Goal: Task Accomplishment & Management: Manage account settings

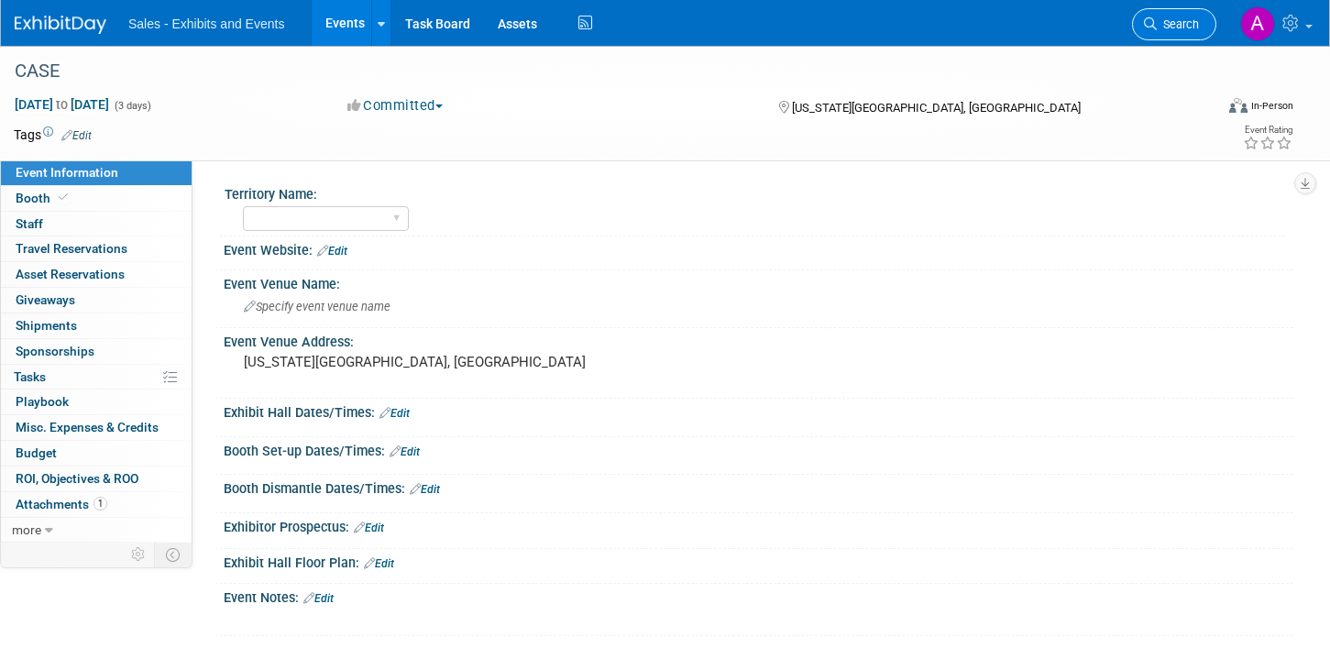
click at [1184, 13] on link "Search" at bounding box center [1174, 24] width 84 height 32
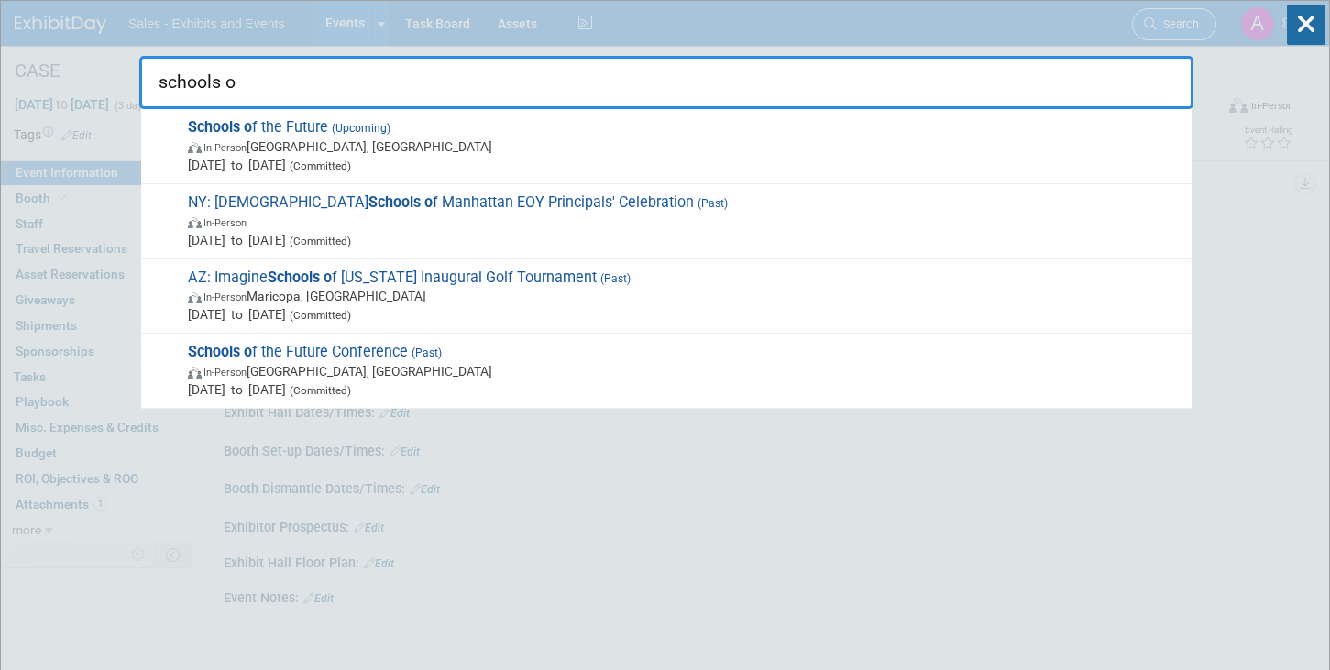
type input "schools of"
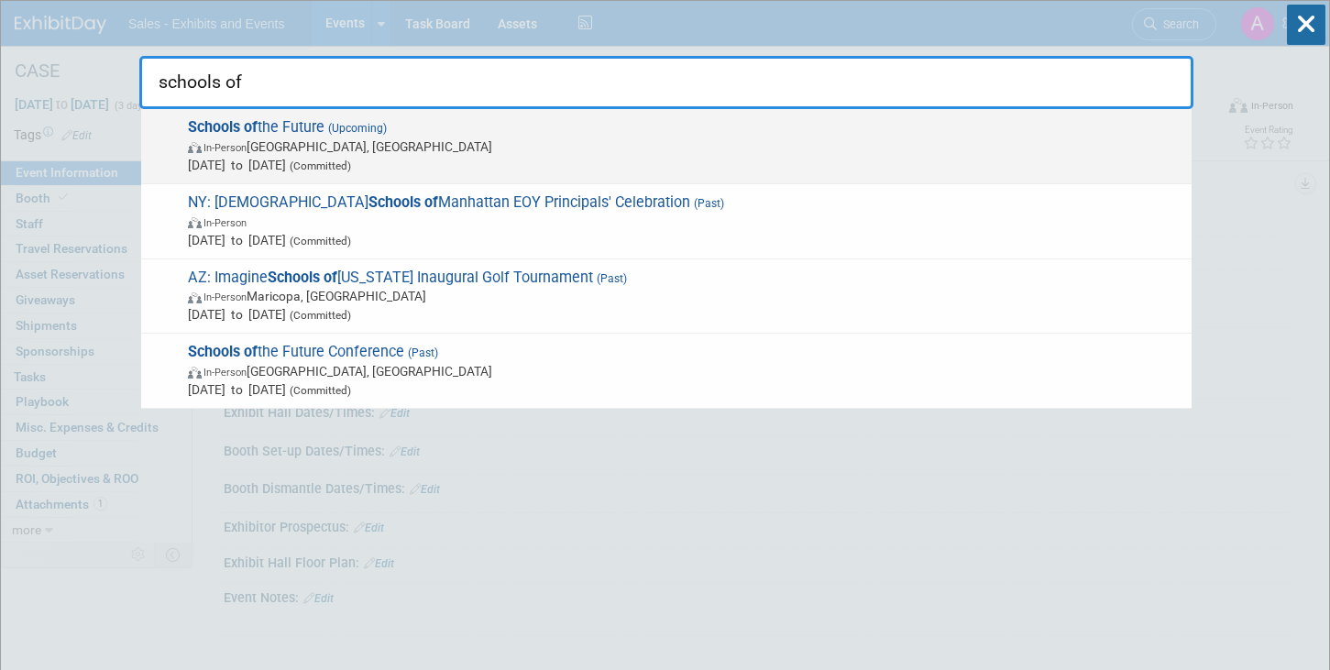
click at [657, 134] on span "Schools of the Future (Upcoming) In-Person [GEOGRAPHIC_DATA], [GEOGRAPHIC_DATA]…" at bounding box center [682, 146] width 1000 height 56
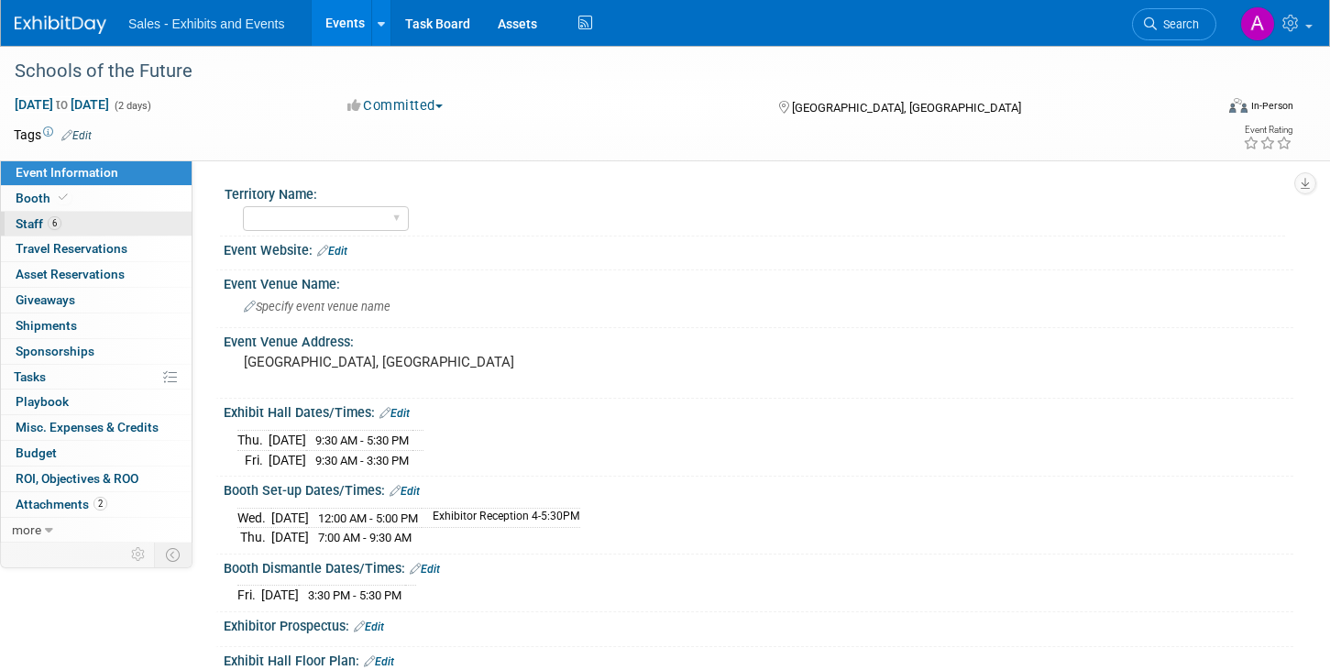
click at [101, 217] on link "6 Staff 6" at bounding box center [96, 224] width 191 height 25
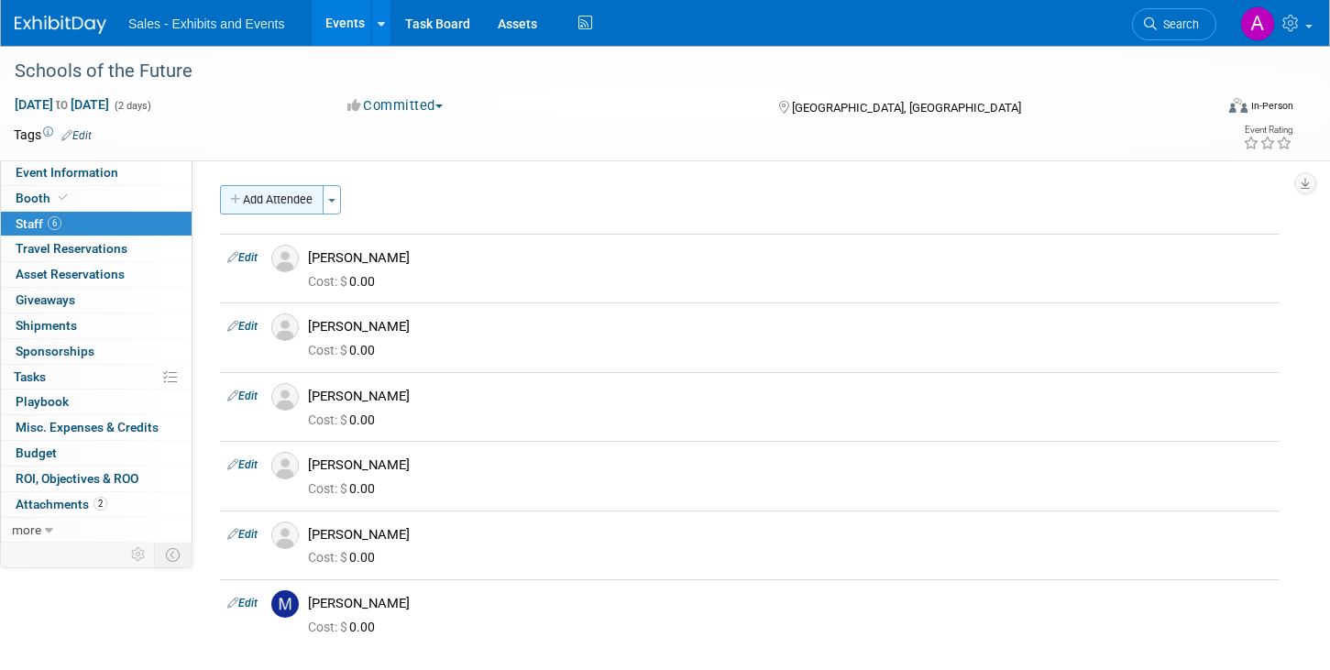
click at [298, 208] on button "Add Attendee" at bounding box center [272, 199] width 104 height 29
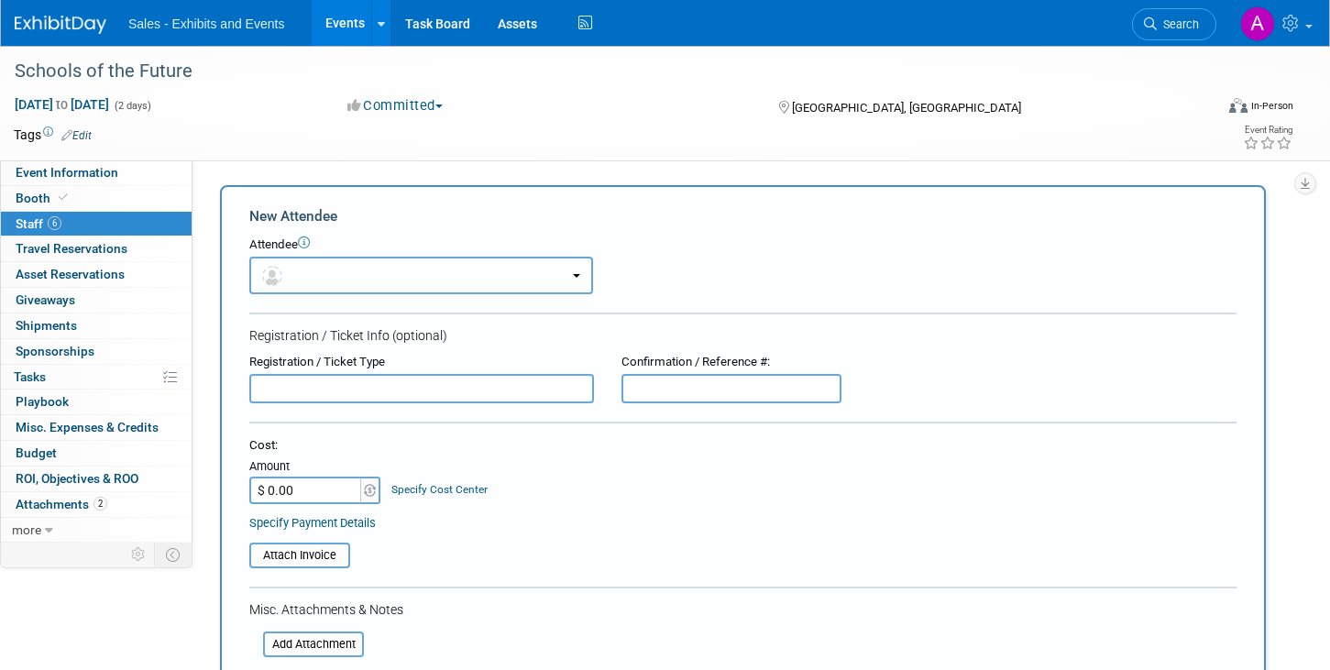
click at [362, 269] on button "button" at bounding box center [421, 276] width 344 height 38
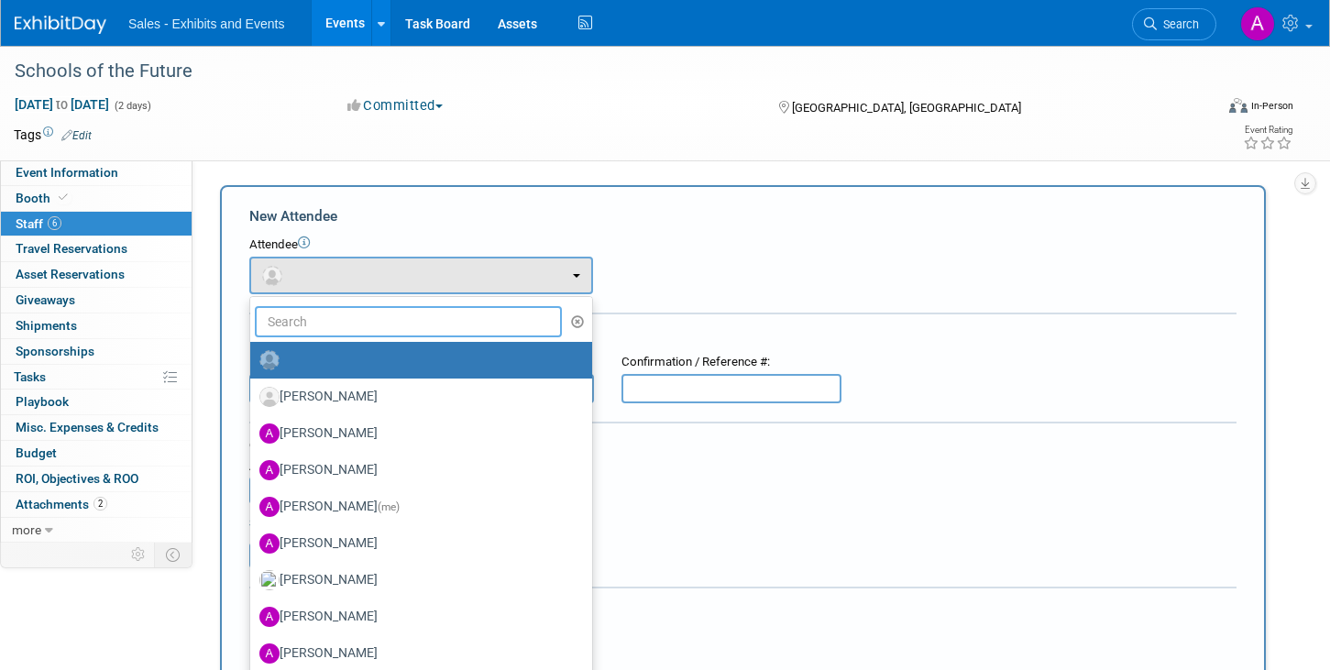
click at [369, 329] on input "text" at bounding box center [408, 321] width 307 height 31
type input "jenn"
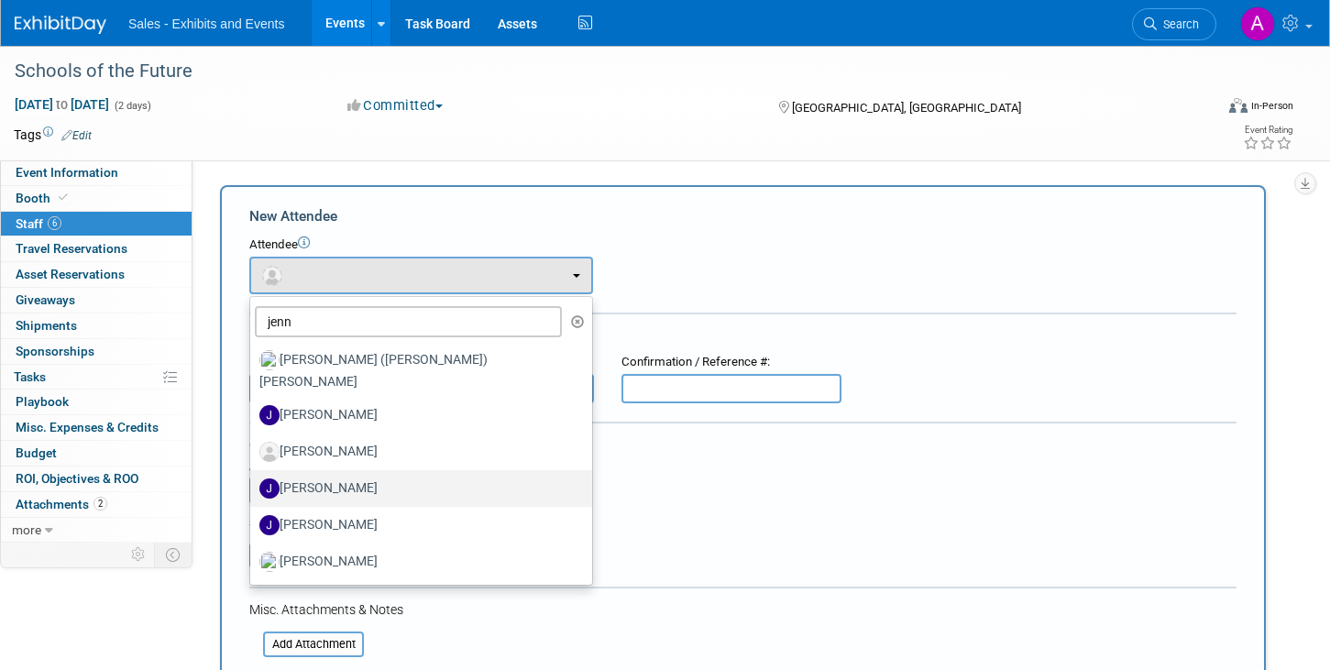
click at [374, 478] on label "[PERSON_NAME]" at bounding box center [416, 488] width 314 height 29
click at [253, 480] on input "[PERSON_NAME]" at bounding box center [247, 486] width 12 height 12
select select "94a937eb-ed80-4f7d-9647-4fd8eec36b9c"
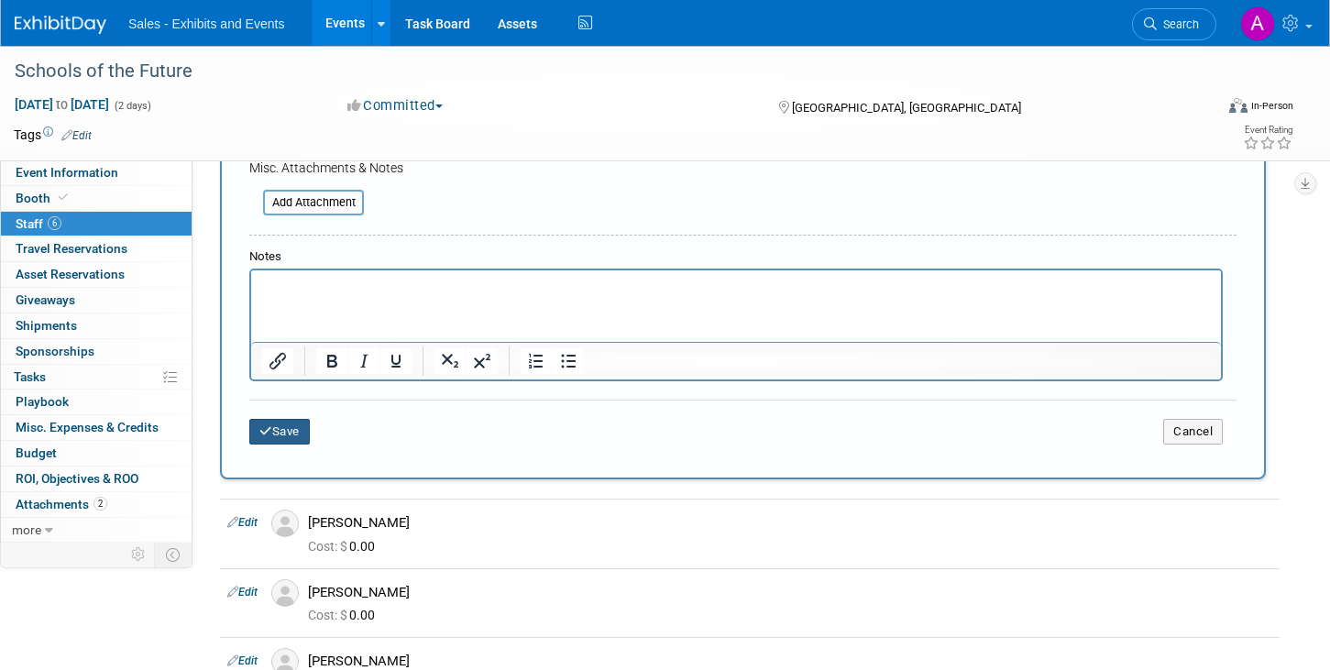
click at [292, 431] on button "Save" at bounding box center [279, 432] width 60 height 26
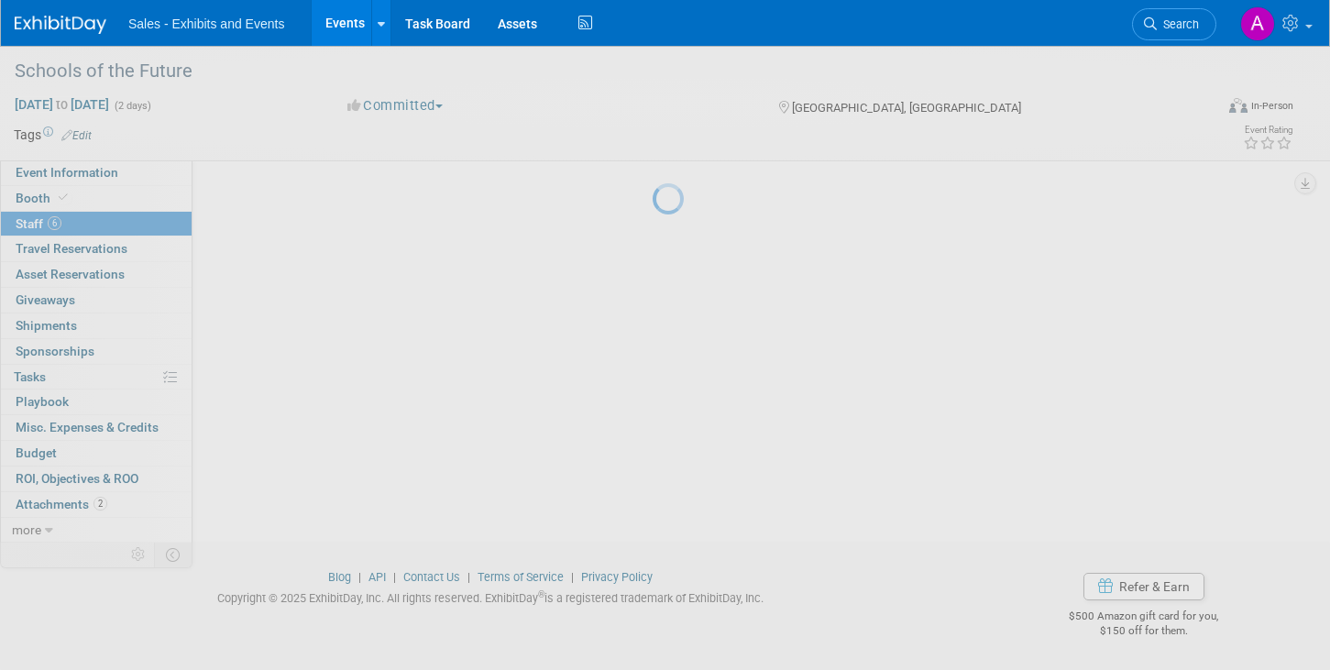
scroll to position [264, 0]
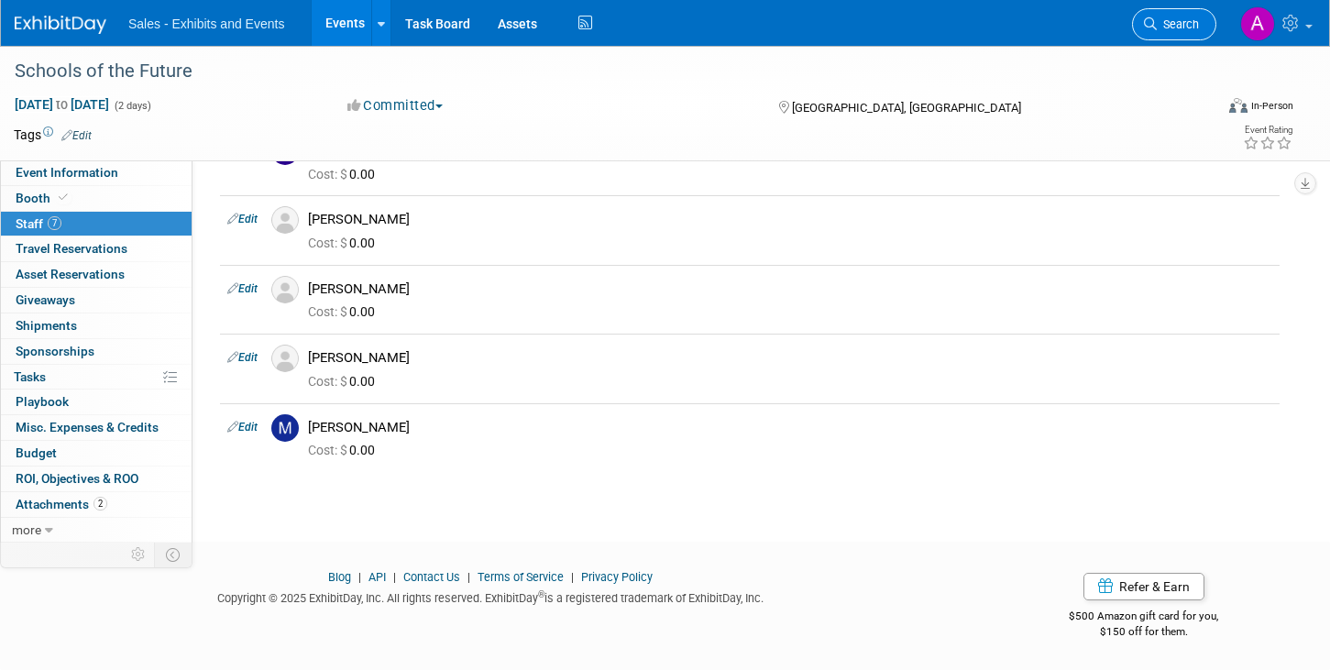
click at [1170, 21] on span "Search" at bounding box center [1178, 24] width 42 height 14
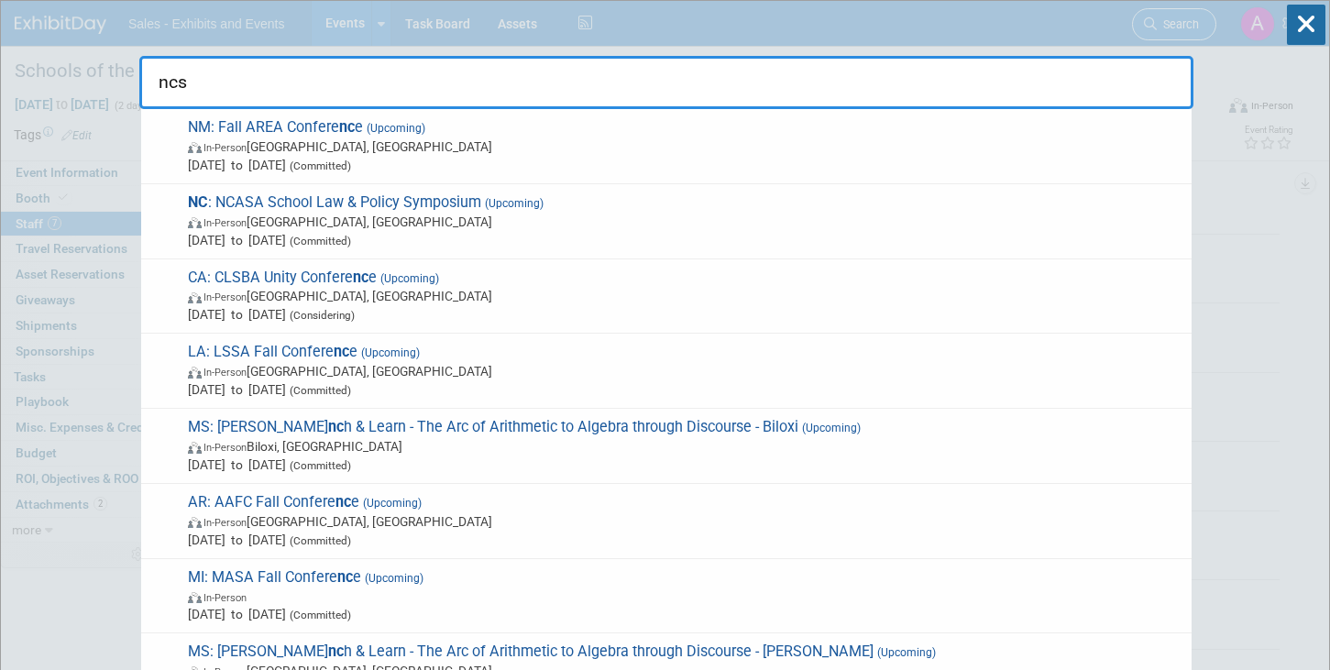
type input "ncsm"
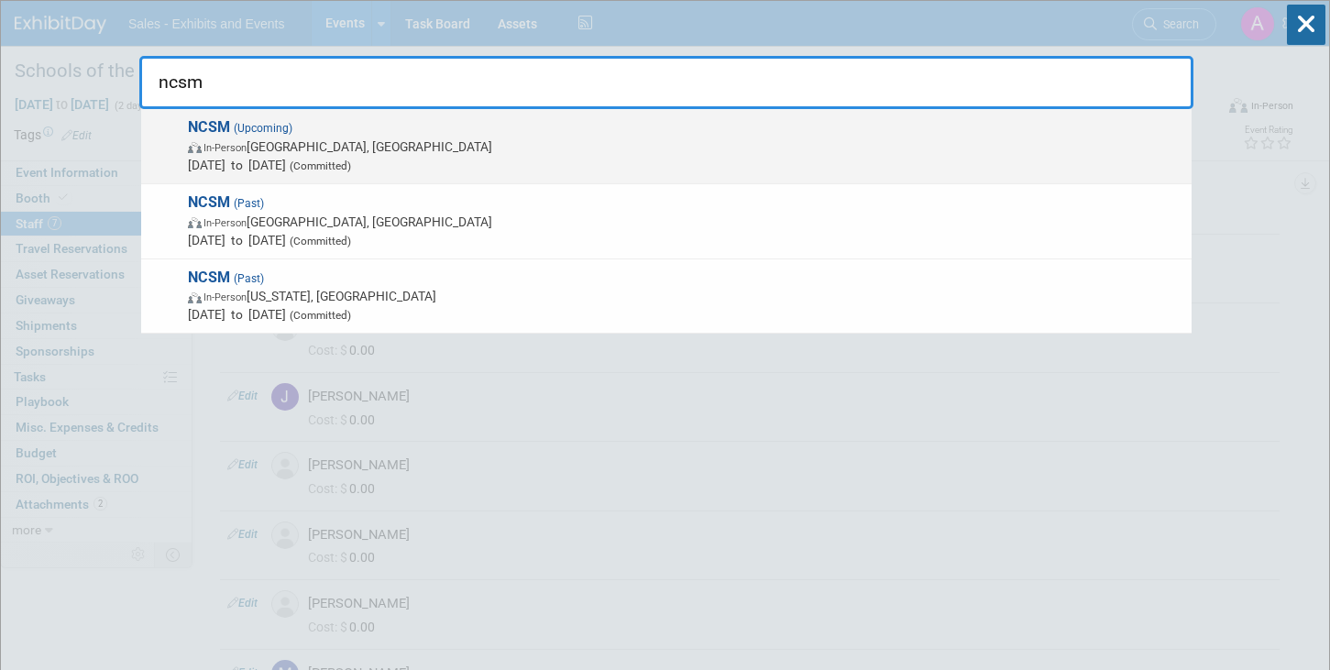
click at [712, 146] on span "In-Person Atlanta, GA" at bounding box center [685, 146] width 994 height 18
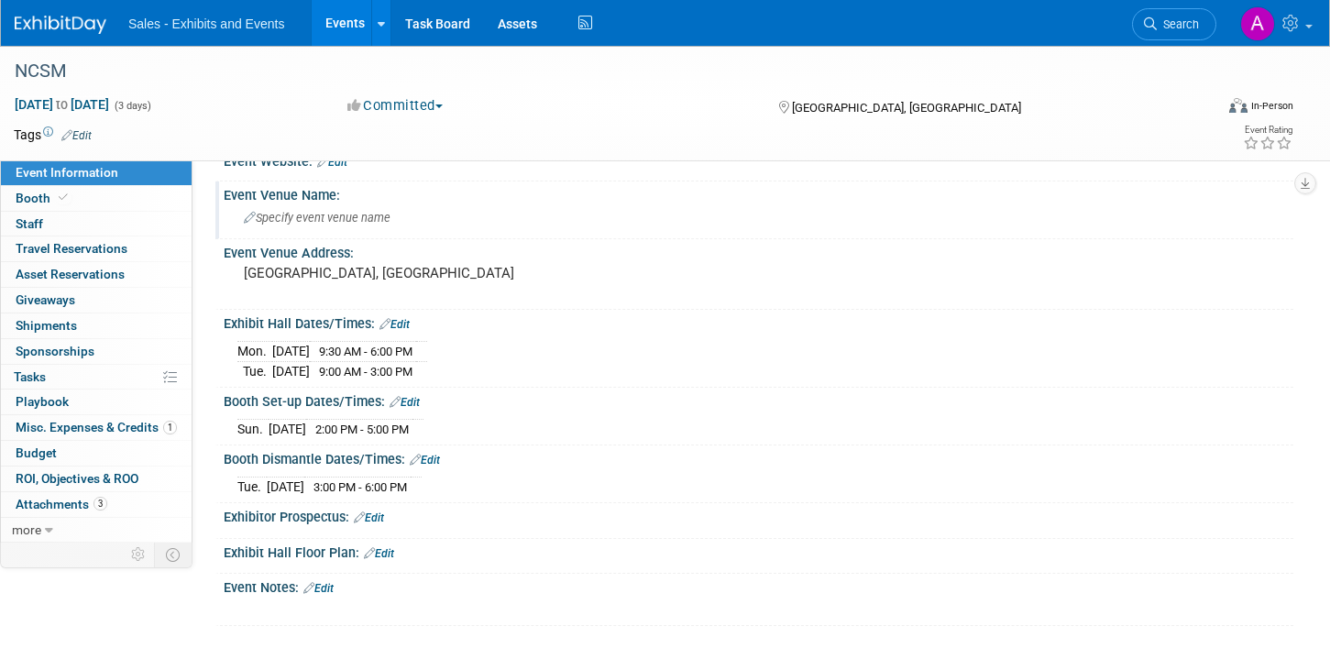
scroll to position [110, 0]
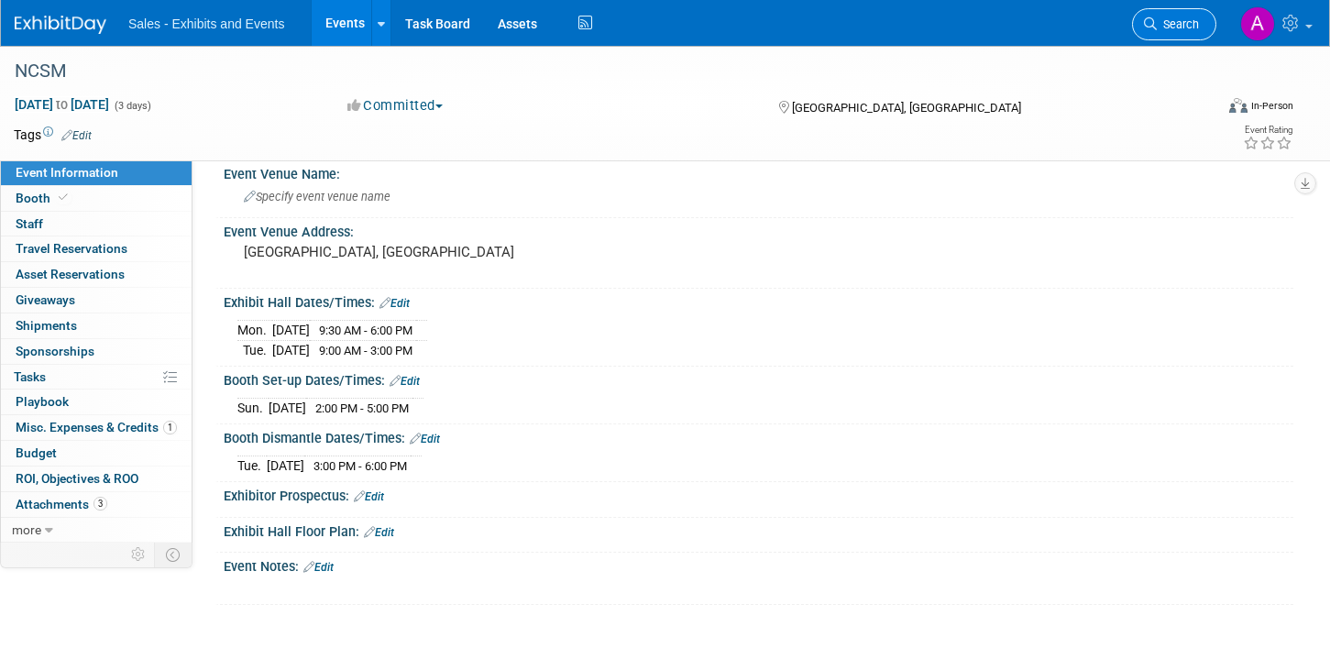
click at [1148, 22] on icon at bounding box center [1150, 23] width 13 height 13
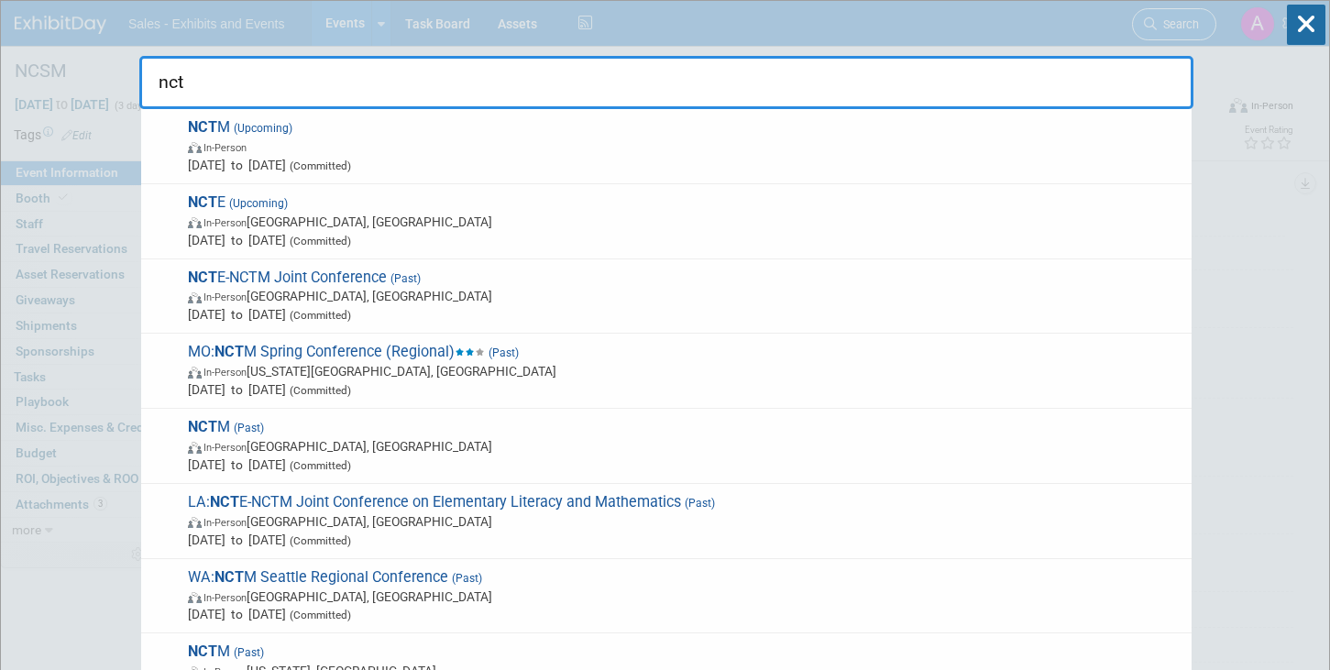
type input "nctm"
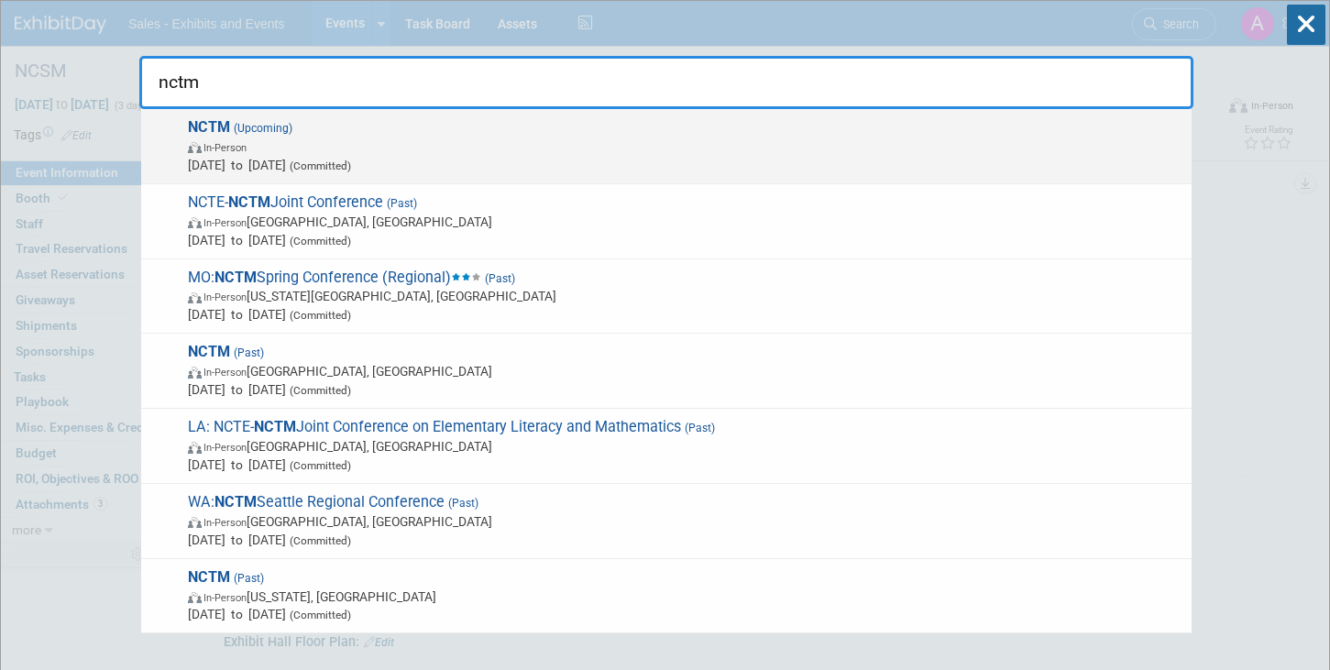
click at [805, 145] on span "In-Person" at bounding box center [685, 146] width 994 height 18
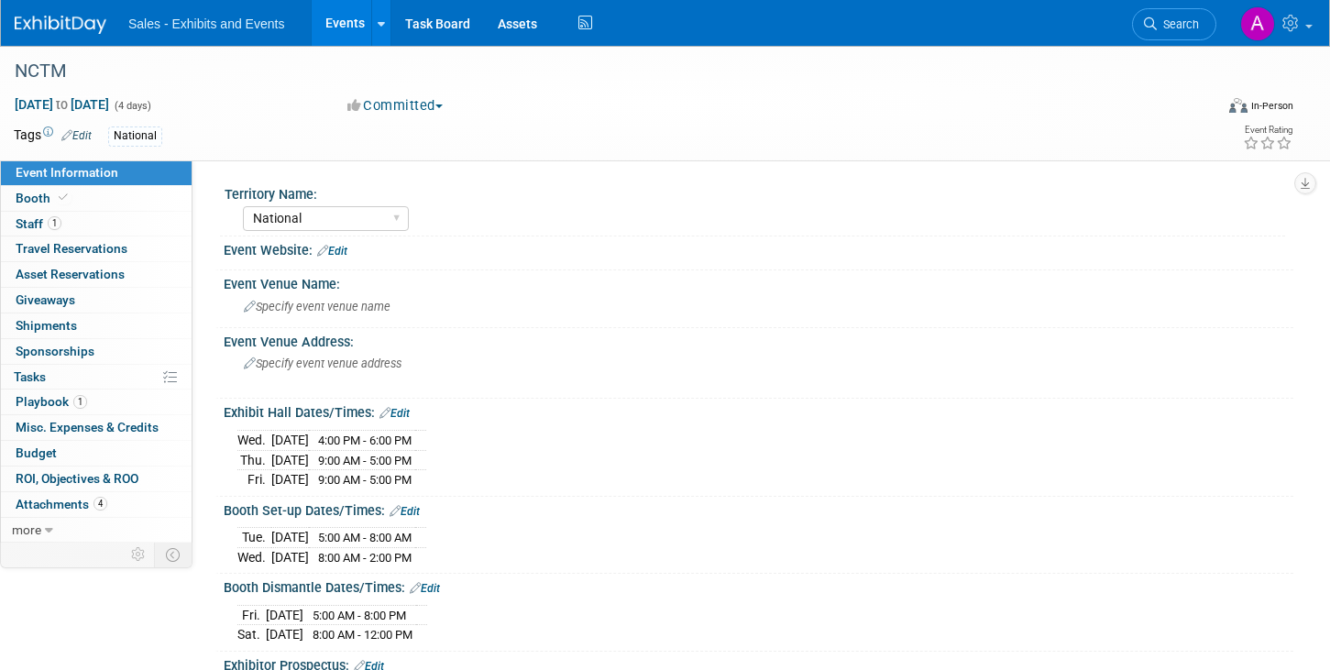
select select "National"
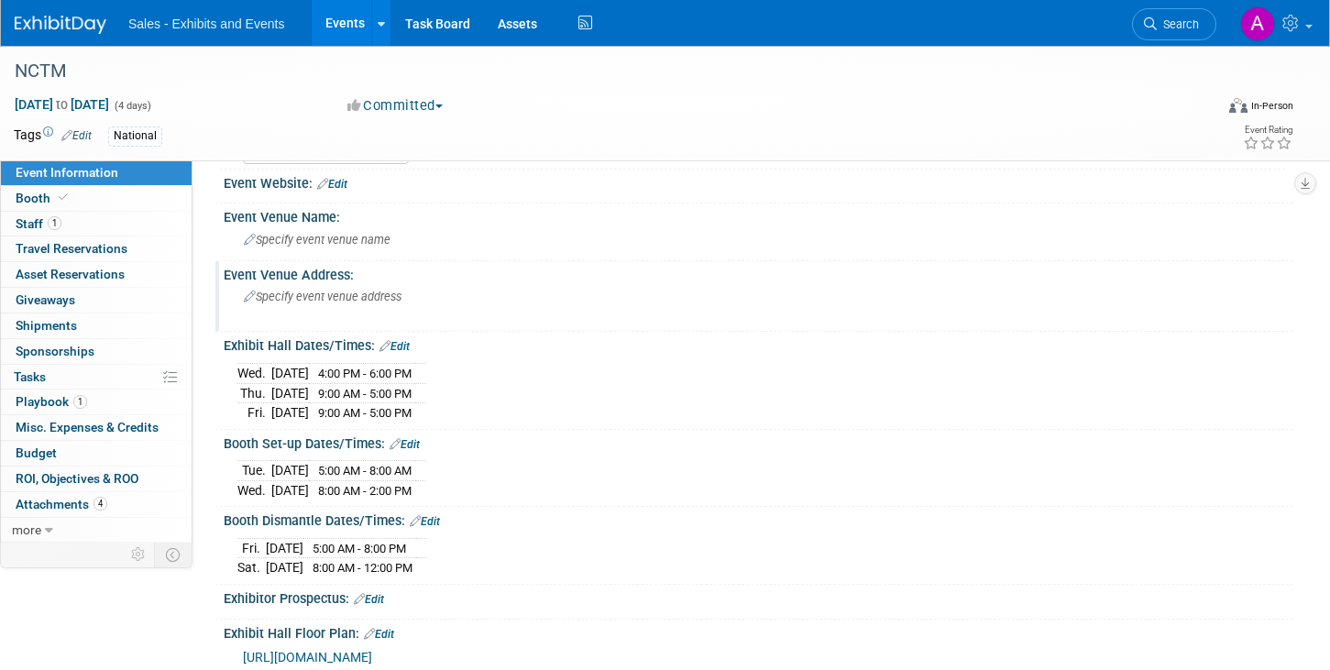
scroll to position [72, 0]
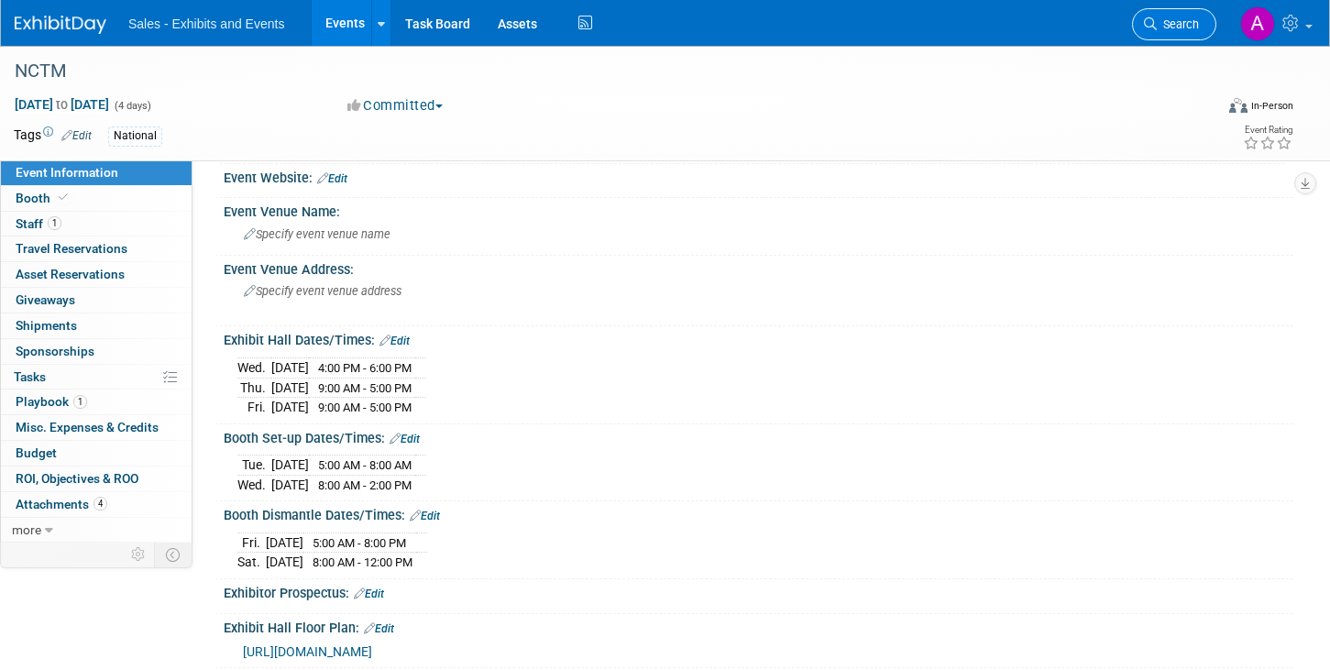
click at [1178, 29] on span "Search" at bounding box center [1178, 24] width 42 height 14
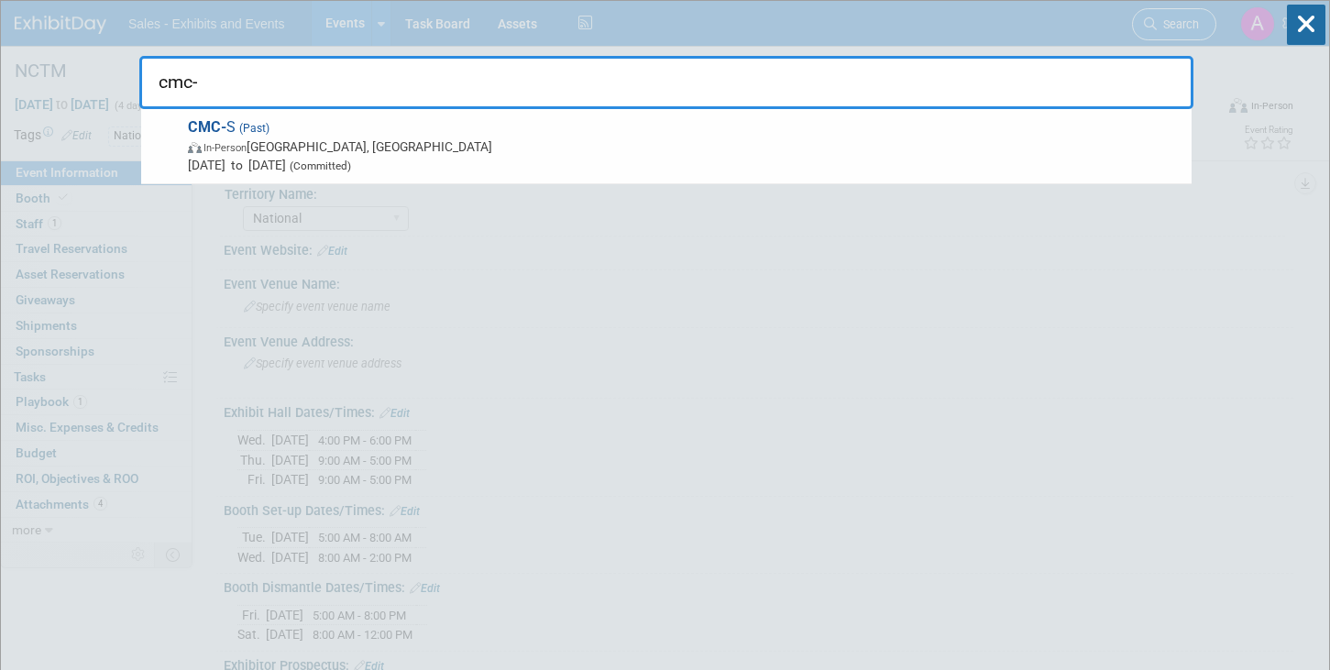
type input "cmc-s"
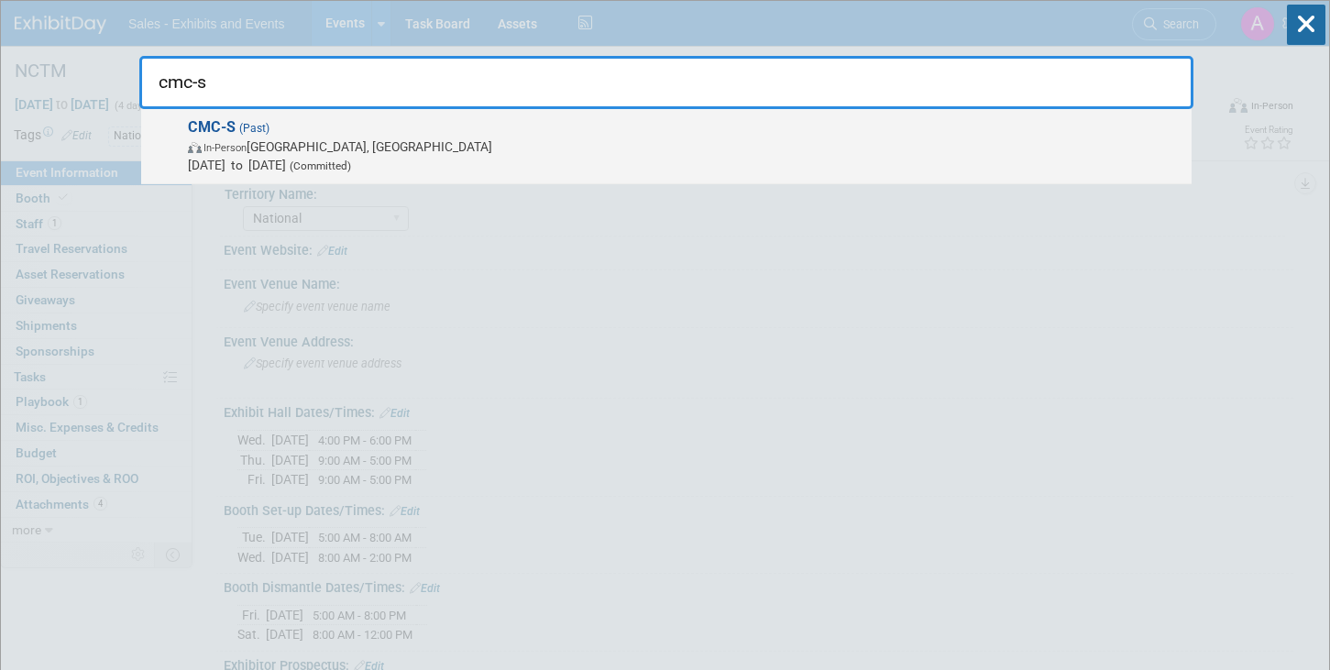
click at [938, 137] on span "CMC-S (Past) In-Person Palm Springs, CA Nov 3, 2023 to Nov 4, 2023 (Committed)" at bounding box center [682, 146] width 1000 height 56
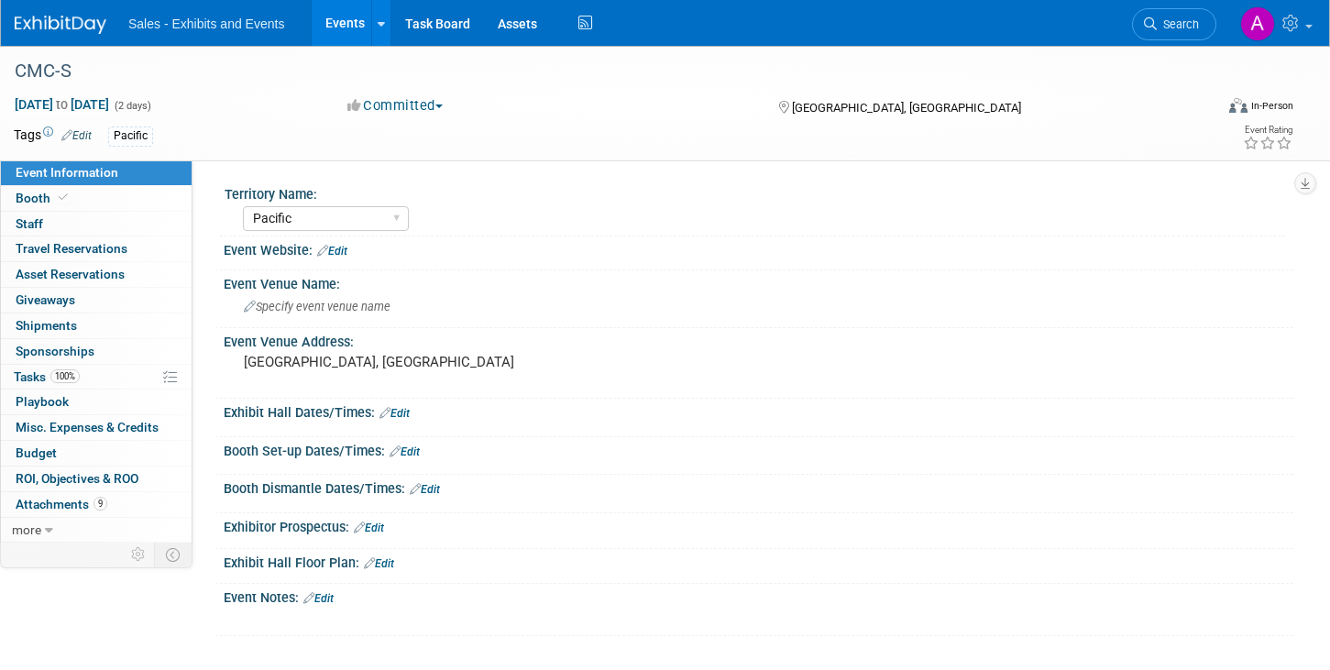
select select "Pacific"
